Goal: Task Accomplishment & Management: Manage account settings

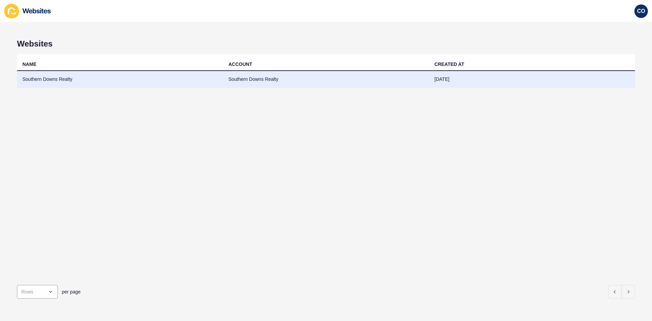
click at [53, 81] on td "Southern Downs Realty" at bounding box center [120, 79] width 206 height 17
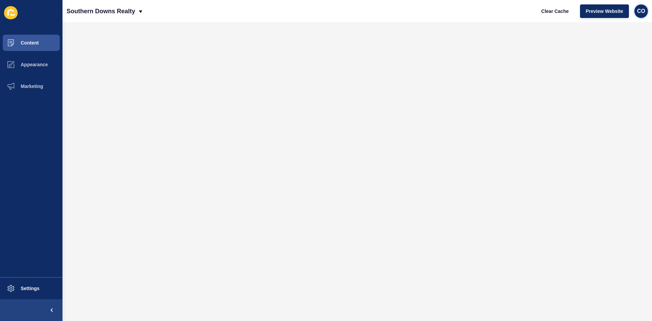
click at [641, 12] on span "CO" at bounding box center [641, 11] width 8 height 7
click at [612, 56] on link "Logout" at bounding box center [625, 56] width 50 height 15
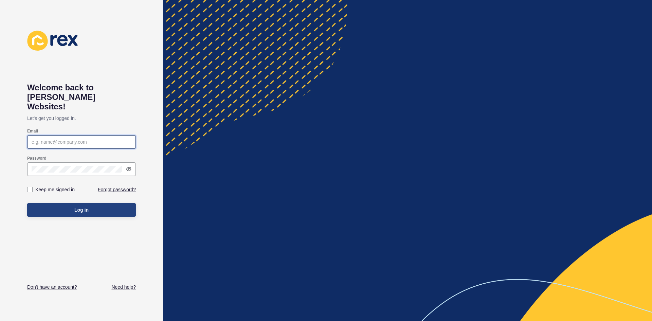
type input "christian.oliveros@rexsoftware.com.au"
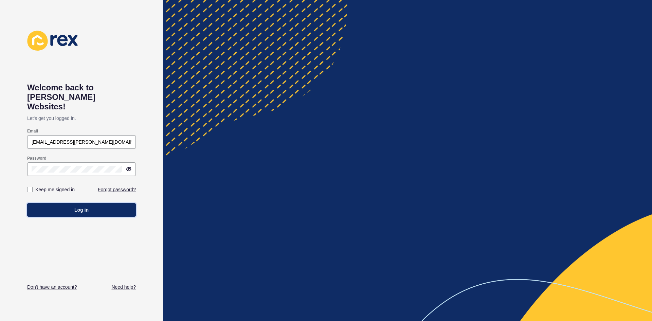
drag, startPoint x: 76, startPoint y: 200, endPoint x: 142, endPoint y: 142, distance: 87.1
click at [76, 206] on span "Log in" at bounding box center [81, 209] width 14 height 7
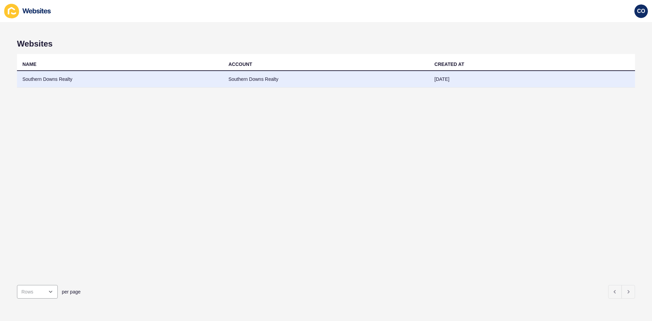
click at [59, 79] on td "Southern Downs Realty" at bounding box center [120, 79] width 206 height 17
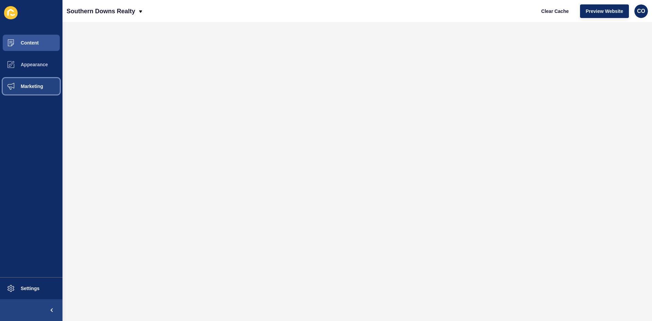
click at [41, 86] on span "Marketing" at bounding box center [21, 86] width 44 height 5
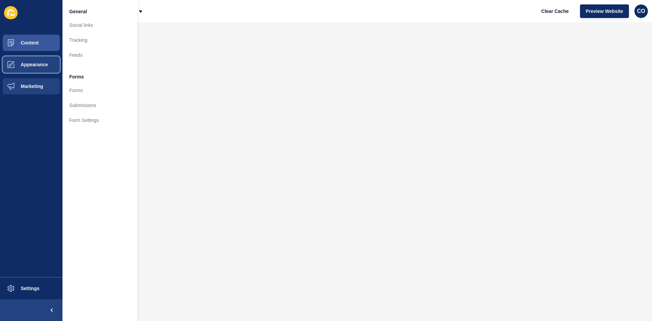
click at [42, 64] on span "Appearance" at bounding box center [23, 64] width 49 height 5
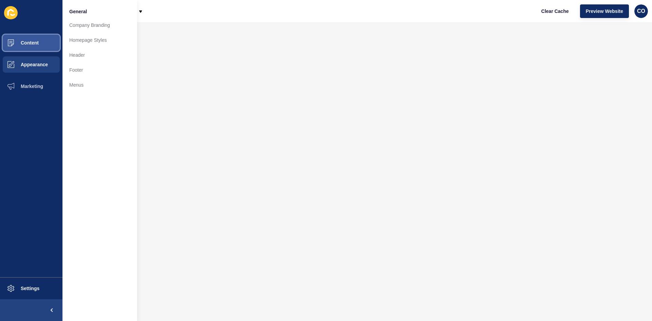
click at [55, 46] on button "Content" at bounding box center [31, 43] width 62 height 22
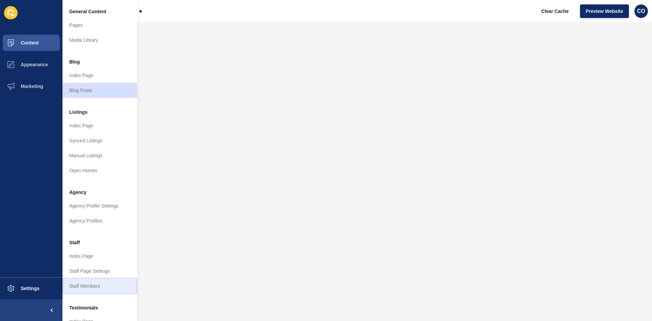
click at [95, 284] on link "Staff Members" at bounding box center [99, 285] width 75 height 15
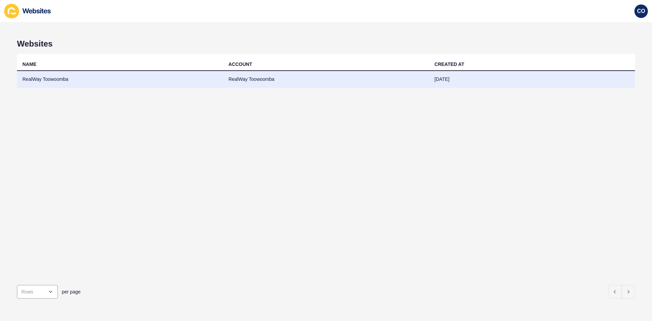
click at [51, 77] on td "RealWay Toowoomba" at bounding box center [120, 79] width 206 height 17
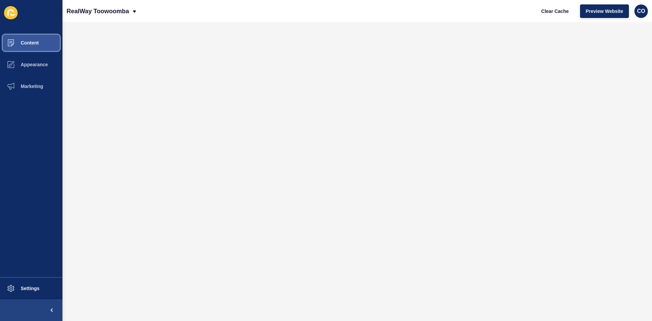
click at [36, 41] on span "Content" at bounding box center [19, 42] width 40 height 5
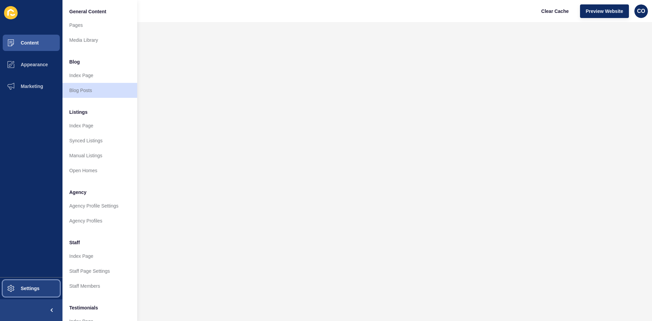
click at [39, 248] on span "Settings" at bounding box center [19, 288] width 40 height 5
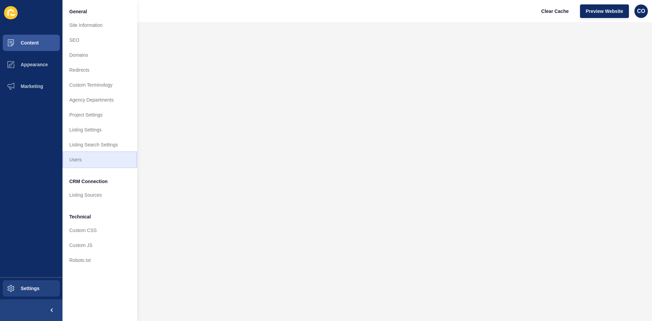
click at [82, 159] on link "Users" at bounding box center [99, 159] width 75 height 15
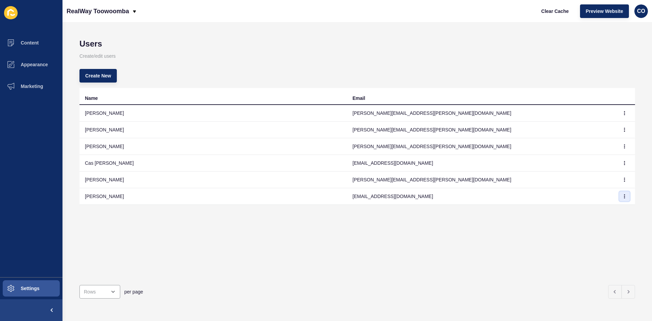
click at [521, 195] on icon "button" at bounding box center [625, 196] width 0 height 3
click at [521, 211] on link "Edit" at bounding box center [601, 209] width 48 height 15
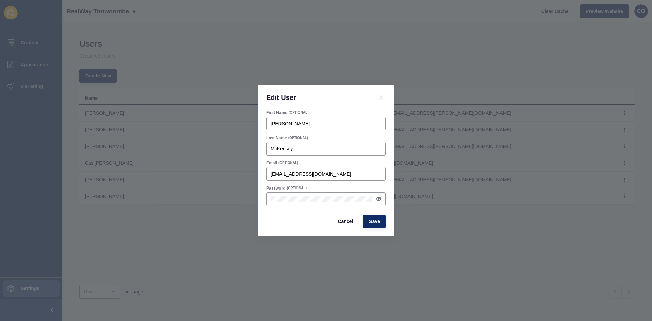
click at [234, 64] on div "Edit User First Name (OPTIONAL) Rohan Last Name (OPTIONAL) McKensey Email (OPTI…" at bounding box center [326, 160] width 652 height 321
click at [380, 98] on icon at bounding box center [381, 97] width 8 height 8
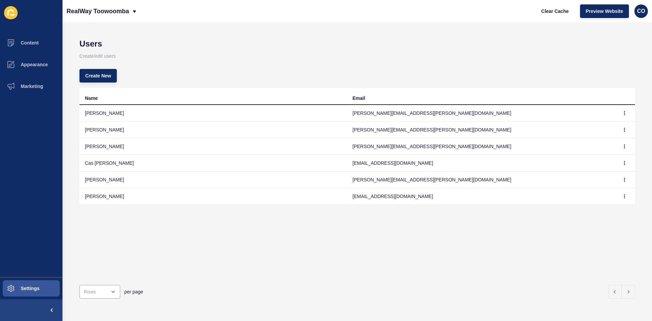
click at [102, 196] on td "Rohan McKensey" at bounding box center [213, 196] width 268 height 17
click at [521, 196] on icon "button" at bounding box center [624, 196] width 4 height 4
click at [521, 209] on link "Edit" at bounding box center [601, 209] width 48 height 15
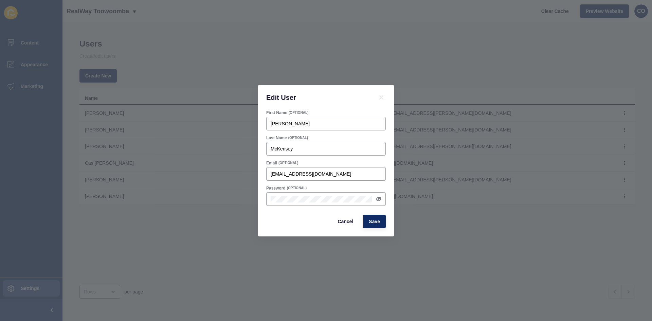
click at [335, 104] on div "Edit User" at bounding box center [326, 97] width 136 height 25
click at [343, 223] on span "Cancel" at bounding box center [346, 221] width 16 height 7
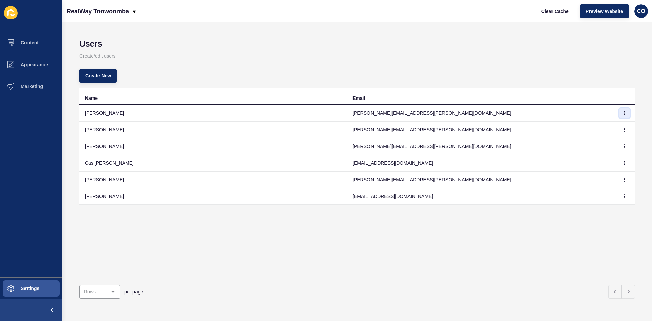
click at [521, 115] on button "button" at bounding box center [624, 113] width 10 height 10
click at [521, 72] on div "Create New" at bounding box center [357, 76] width 556 height 24
click at [521, 130] on icon "button" at bounding box center [625, 129] width 0 height 3
click at [521, 144] on link "Edit" at bounding box center [601, 143] width 48 height 15
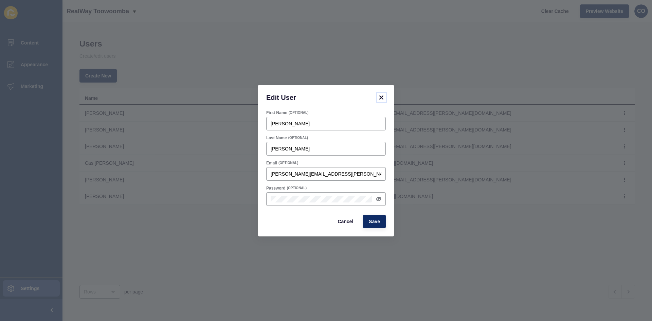
click at [381, 96] on icon at bounding box center [381, 97] width 8 height 8
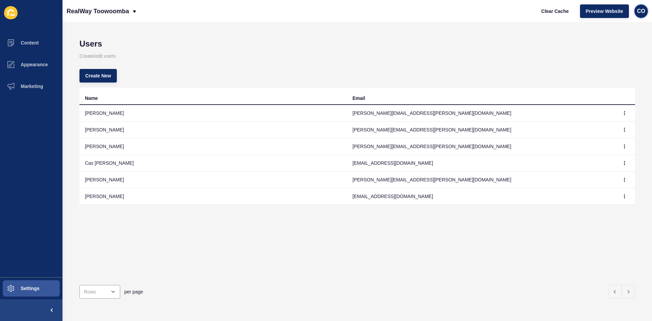
click at [521, 13] on span "CO" at bounding box center [641, 11] width 8 height 7
click at [451, 52] on p "Create/edit users" at bounding box center [357, 56] width 556 height 15
